Goal: Task Accomplishment & Management: Use online tool/utility

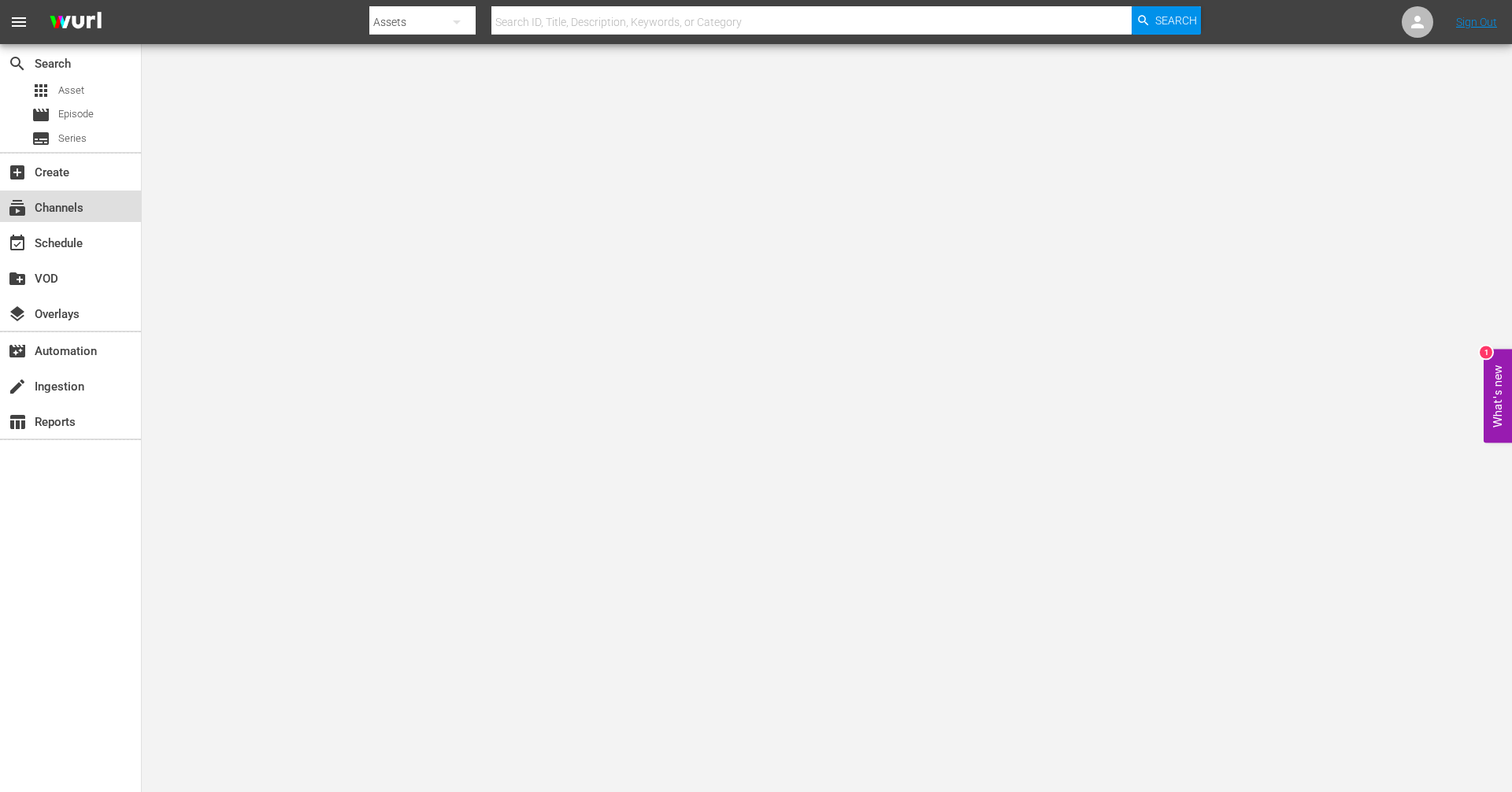
click at [70, 209] on div "subscriptions Channels" at bounding box center [44, 205] width 88 height 14
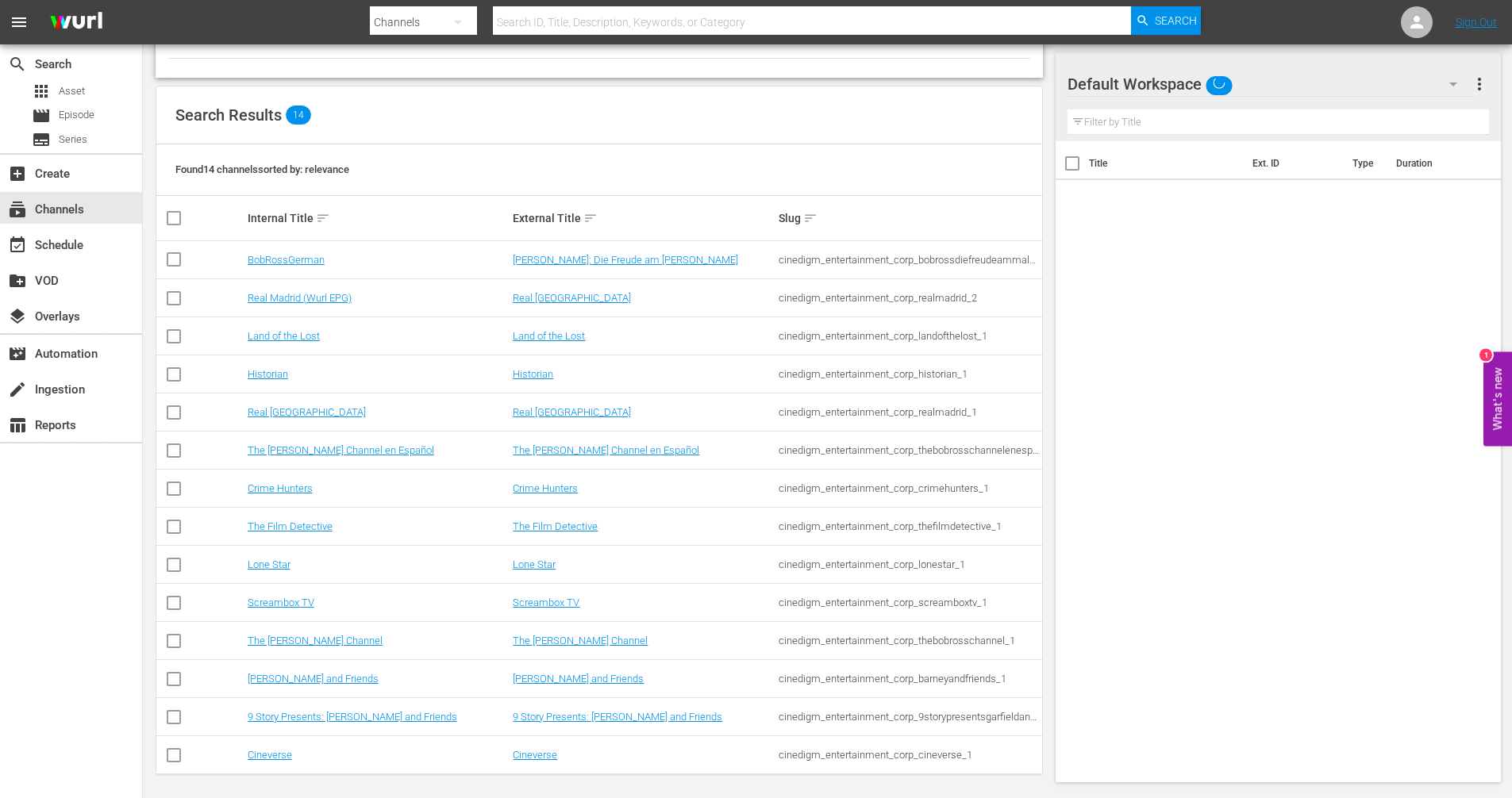
scroll to position [132, 0]
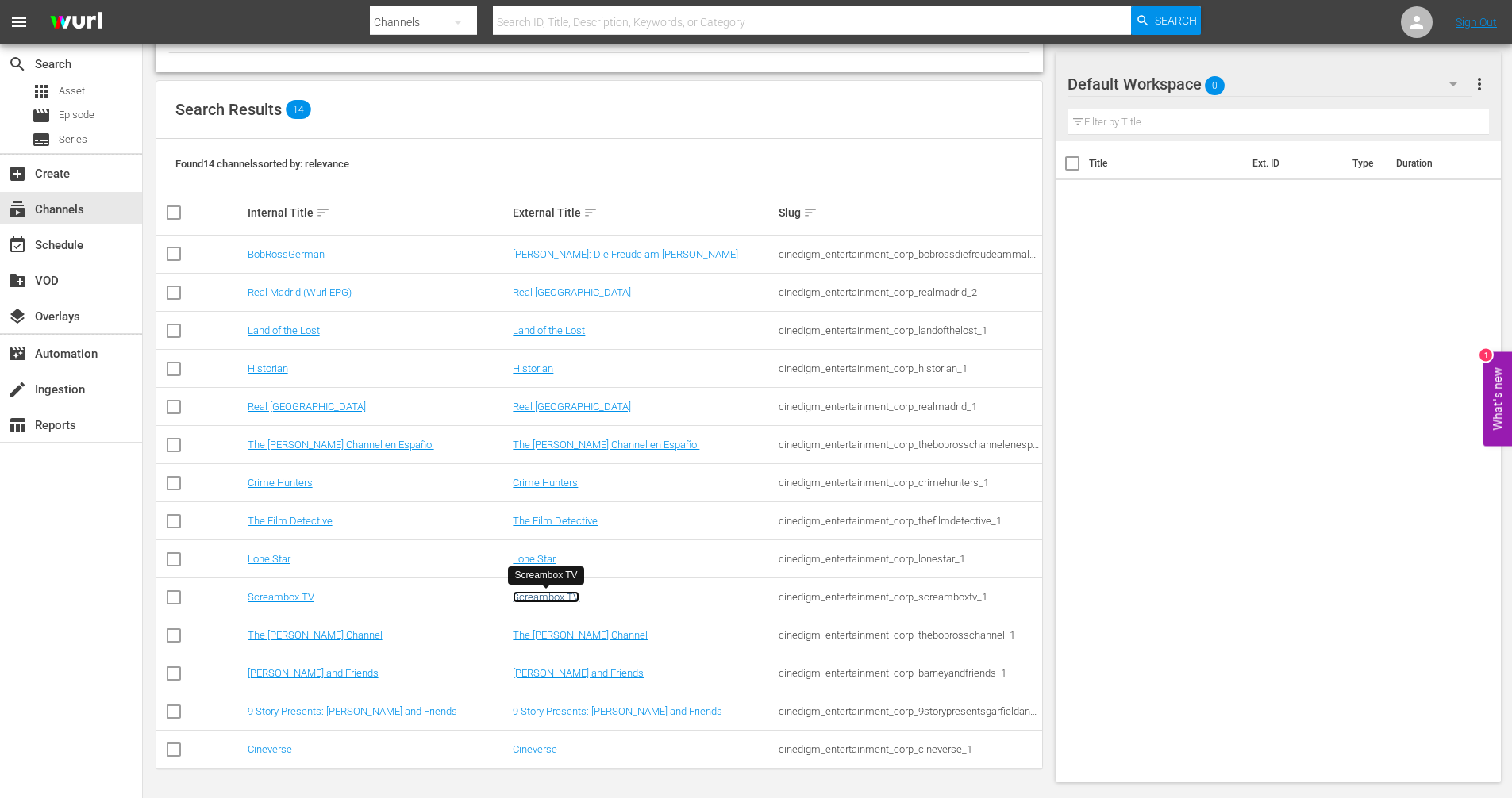
click at [554, 602] on link "Screambox TV" at bounding box center [546, 597] width 67 height 12
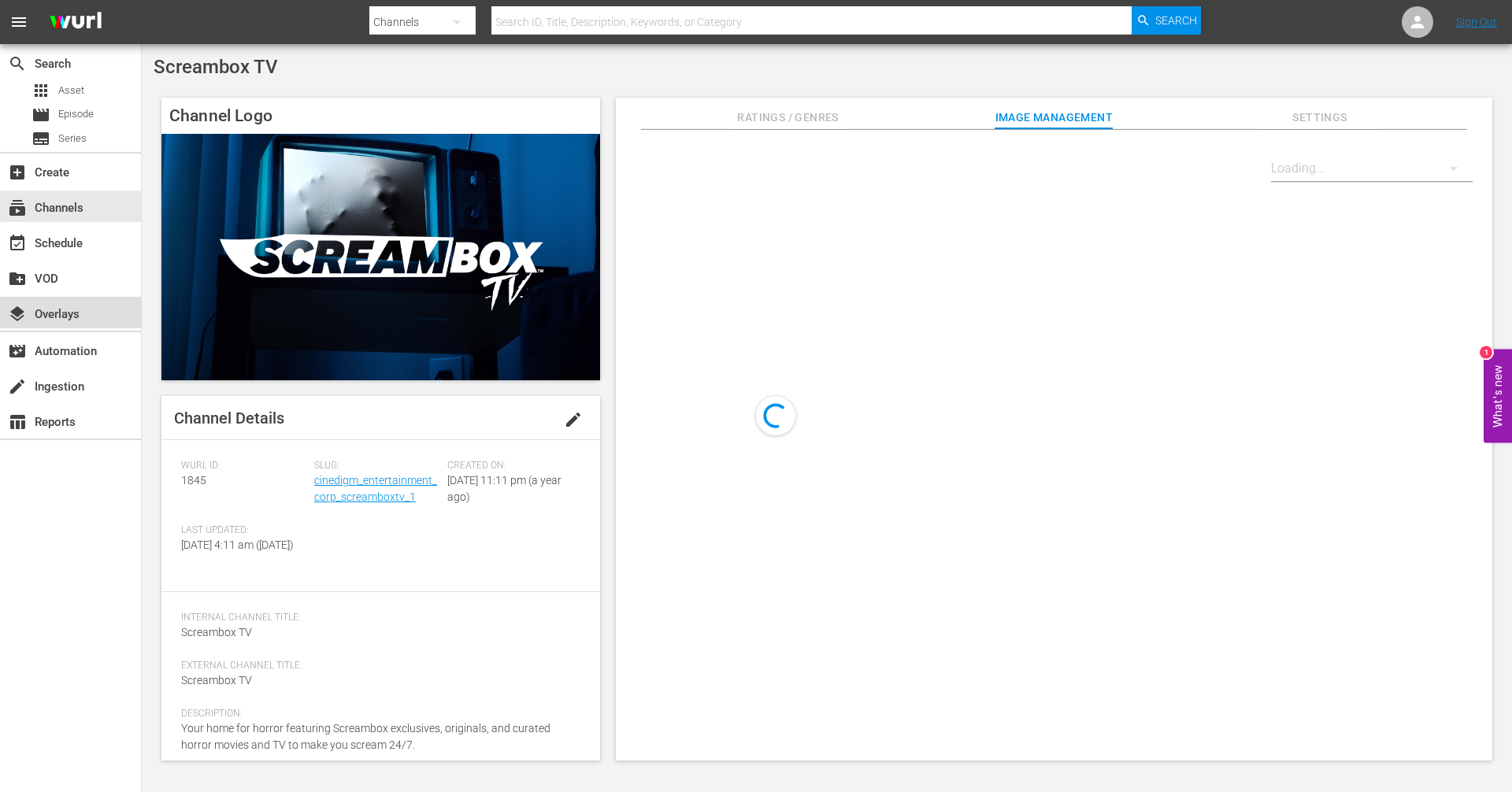
click at [45, 319] on div "layers Overlays" at bounding box center [44, 312] width 88 height 14
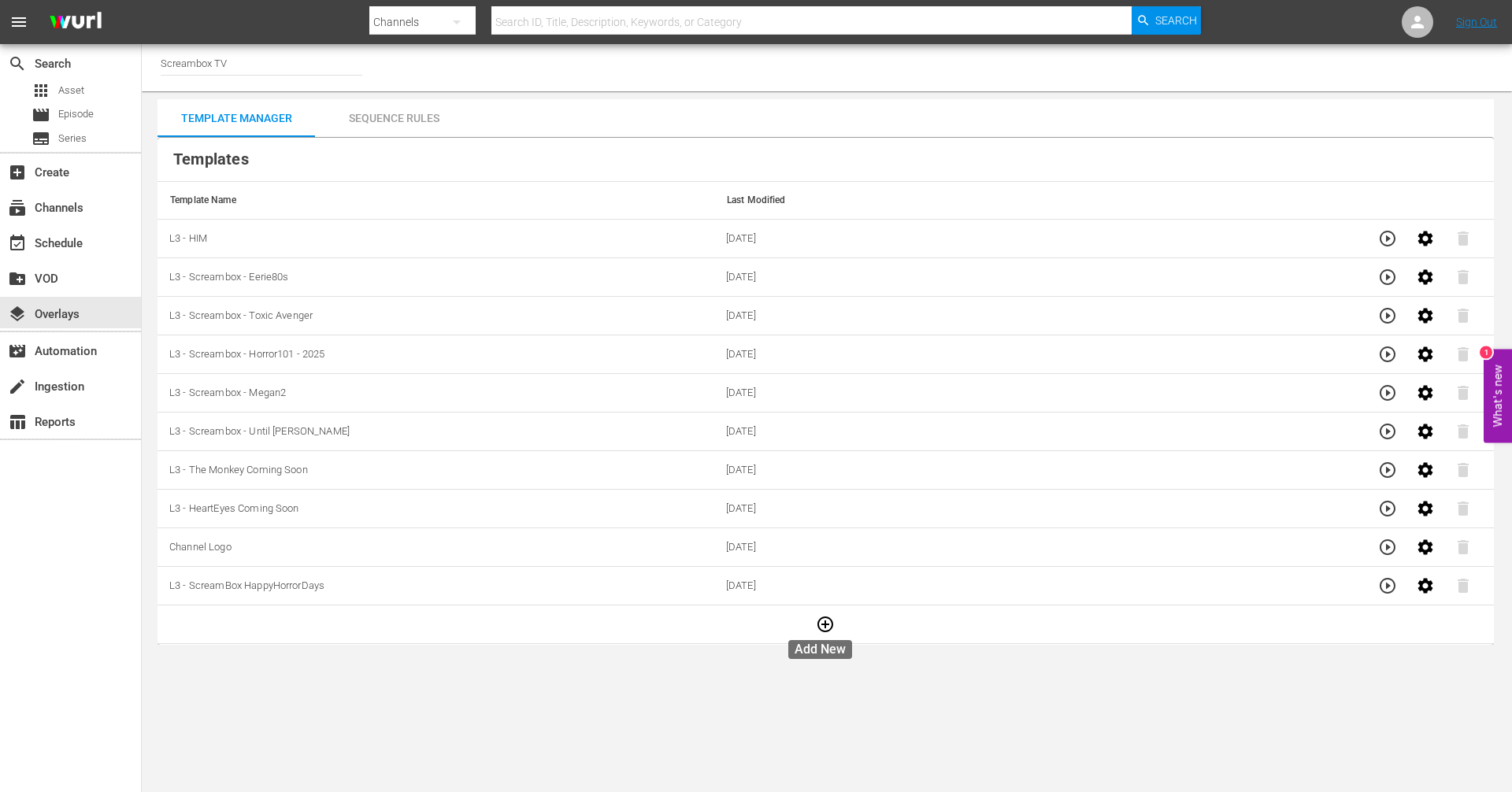
click at [817, 622] on icon "button" at bounding box center [825, 624] width 19 height 19
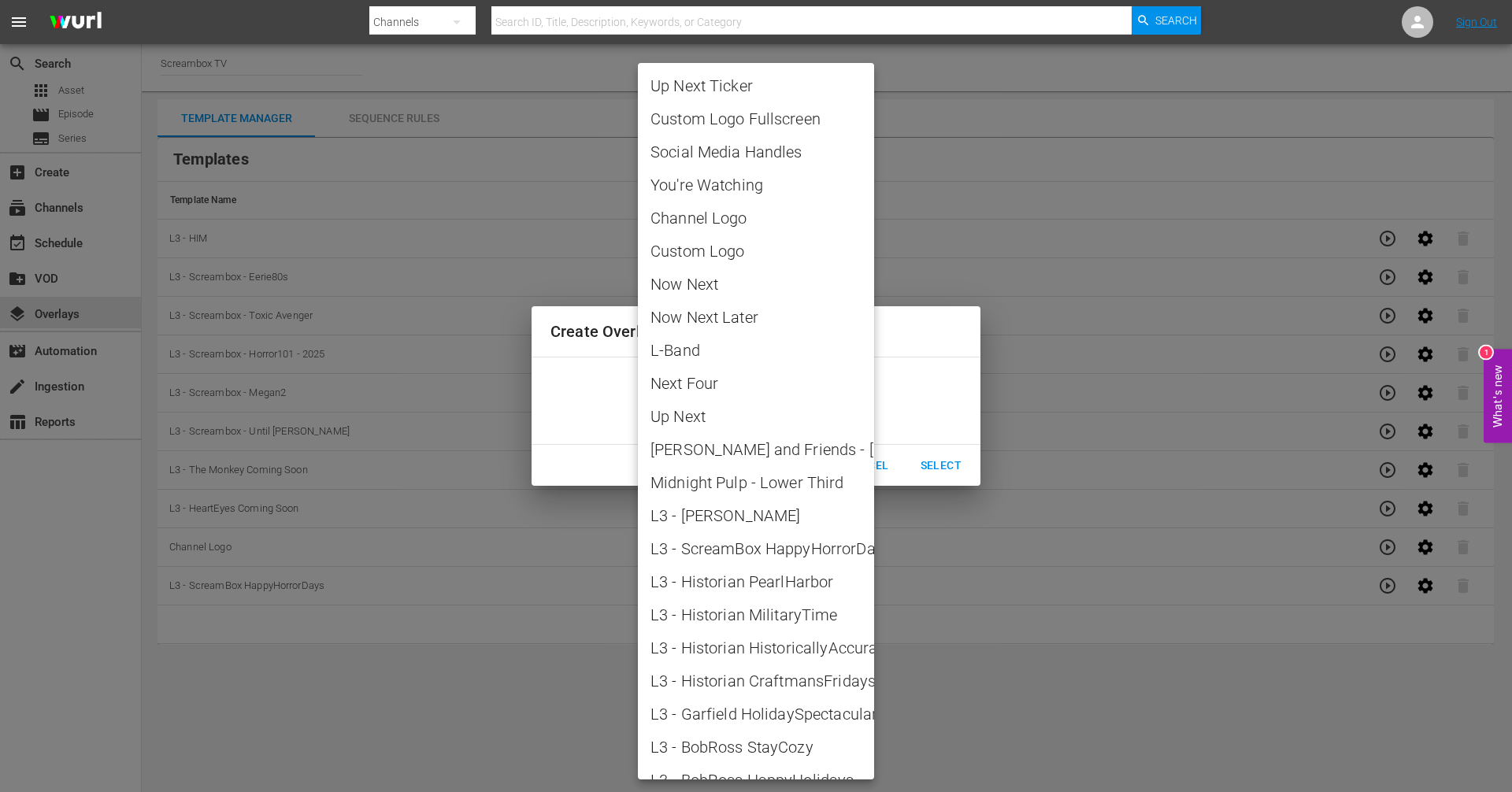
click at [869, 403] on body "menu Search By Channels Search ID, Title, Description, Keywords, or Category Se…" at bounding box center [756, 396] width 1512 height 792
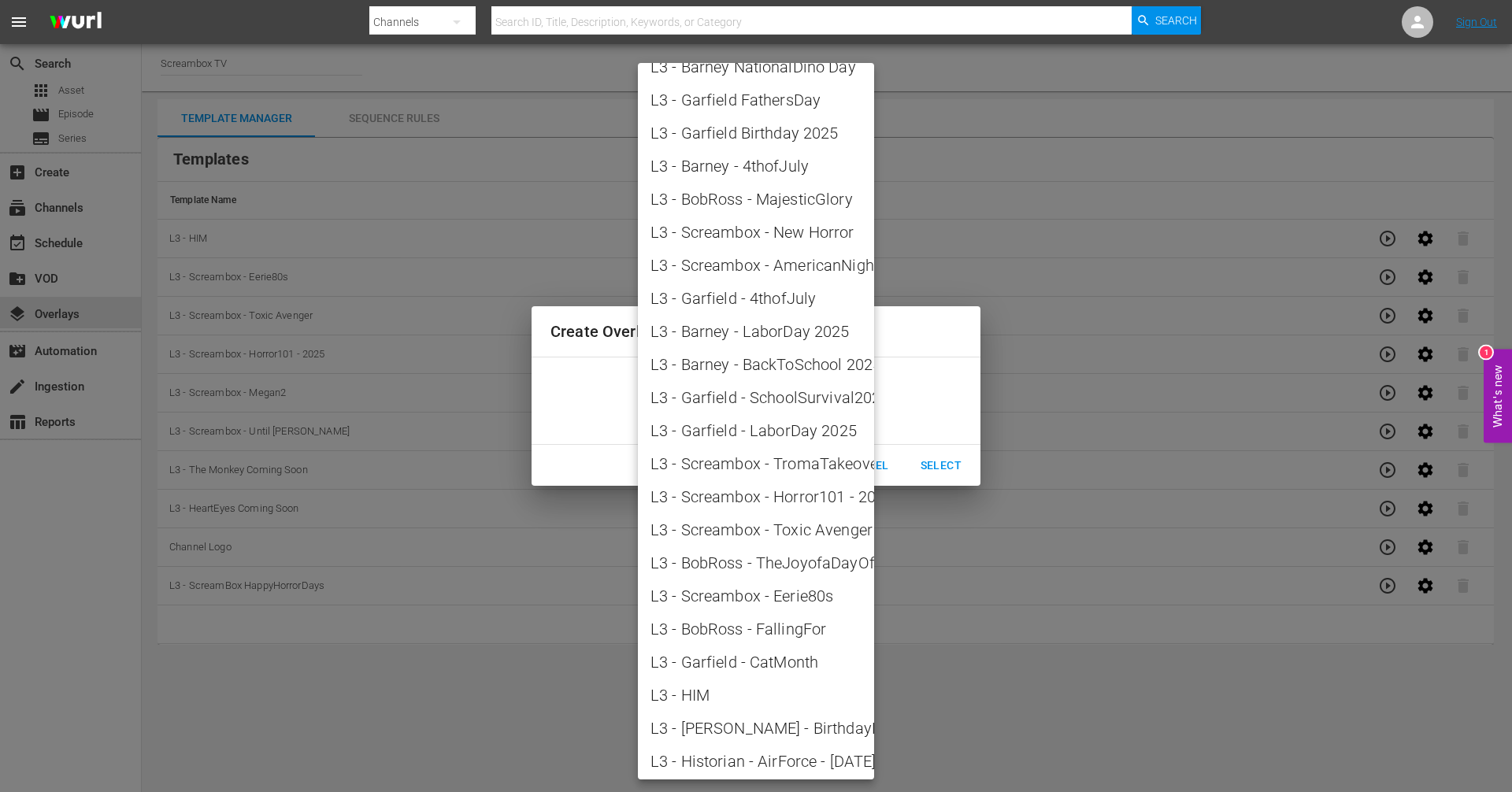
scroll to position [1677, 0]
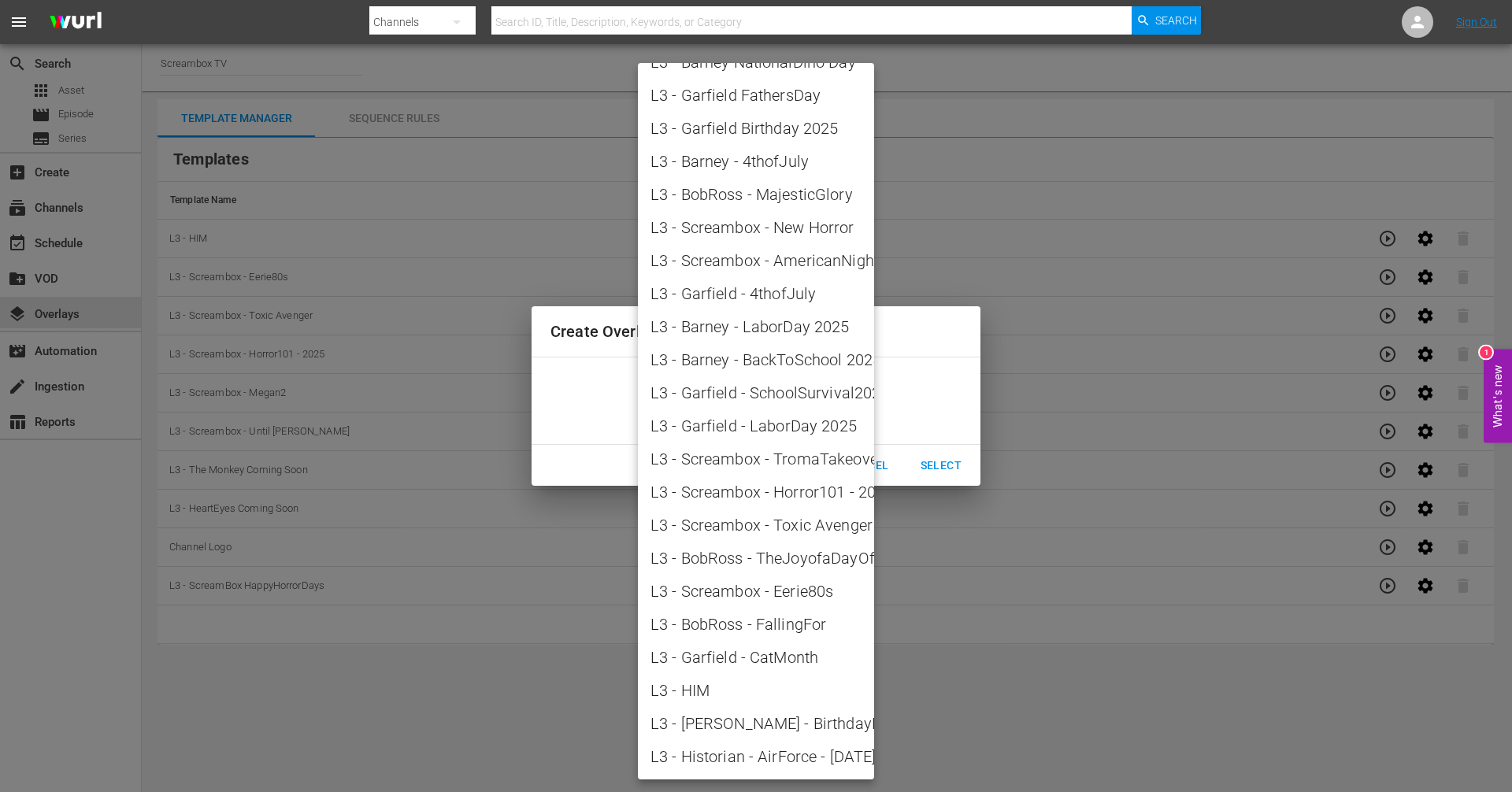
click at [903, 566] on div at bounding box center [756, 396] width 1512 height 792
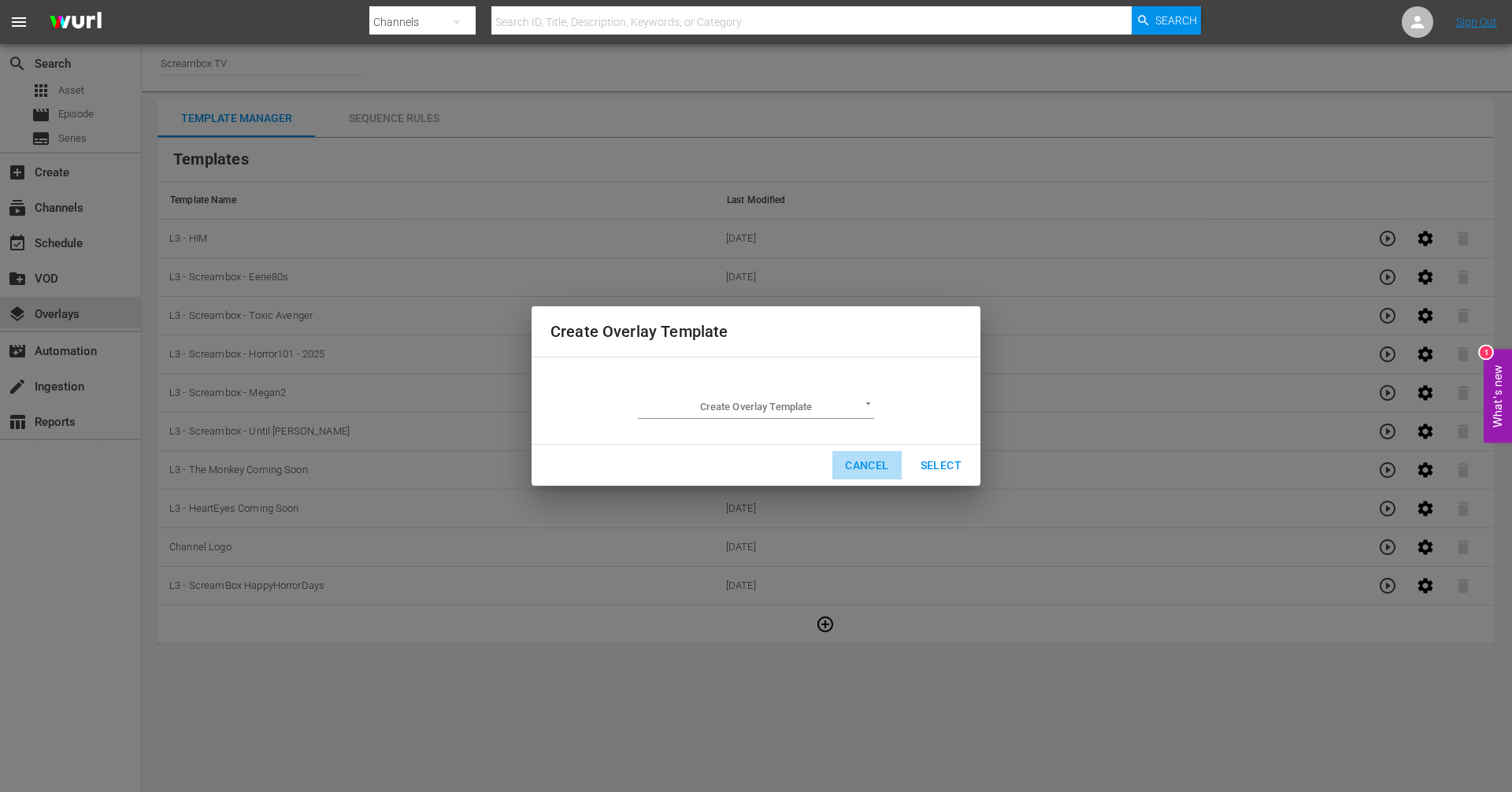
click at [870, 456] on span "Cancel" at bounding box center [866, 466] width 43 height 19
